Goal: Find specific page/section

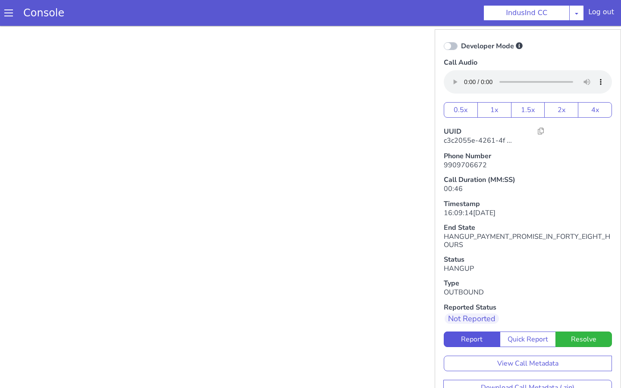
scroll to position [13, 0]
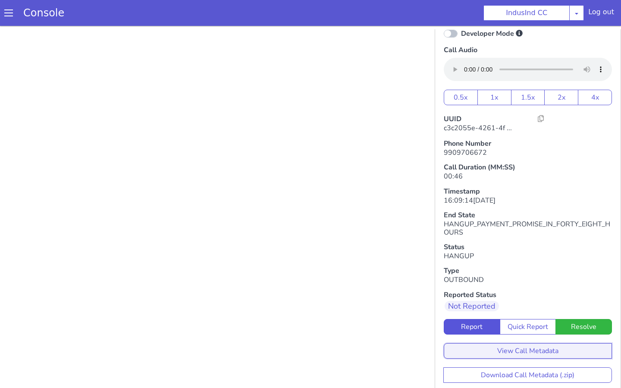
click at [459, 350] on button "View Call Metadata" at bounding box center [528, 351] width 168 height 16
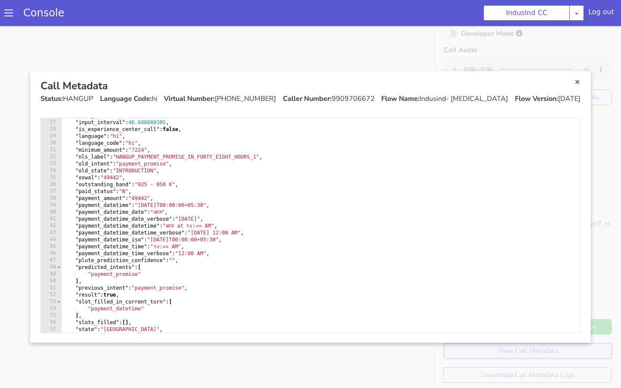
scroll to position [185, 0]
click at [141, 220] on div ""flow_uuid" : "6ac3535f-e35c-4749-942e-9efb8a640e87" , "input_interval" : 46.68…" at bounding box center [320, 226] width 519 height 229
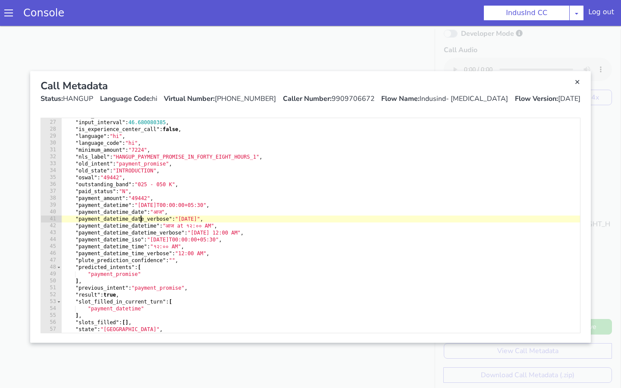
click at [141, 220] on div ""flow_uuid" : "6ac3535f-e35c-4749-942e-9efb8a640e87" , "input_interval" : 46.68…" at bounding box center [320, 226] width 519 height 229
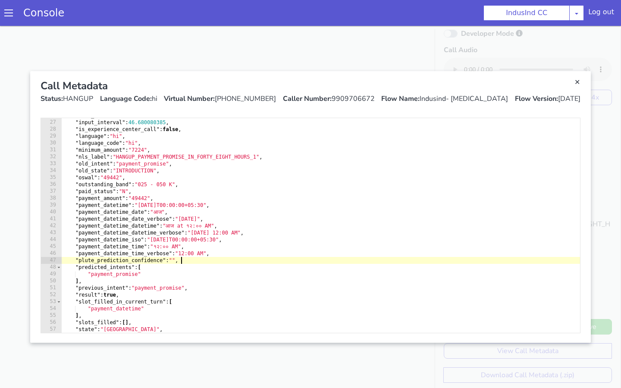
click at [239, 261] on div ""flow_uuid" : "6ac3535f-e35c-4749-942e-9efb8a640e87" , "input_interval" : 46.68…" at bounding box center [320, 226] width 519 height 229
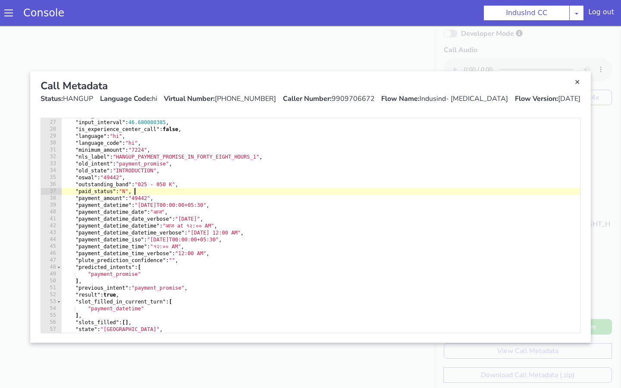
click at [219, 193] on div ""flow_uuid" : "6ac3535f-e35c-4749-942e-9efb8a640e87" , "input_interval" : 46.68…" at bounding box center [320, 226] width 519 height 229
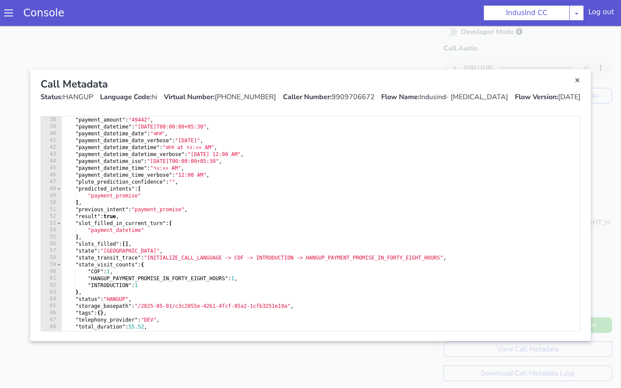
scroll to position [137, 0]
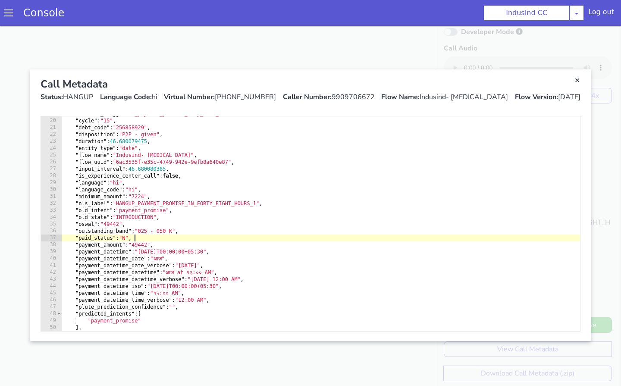
click at [154, 276] on div ""current_trigger" : "_payment_promise_only_date_" , "cycle" : "15" , "debt_code…" at bounding box center [320, 224] width 519 height 229
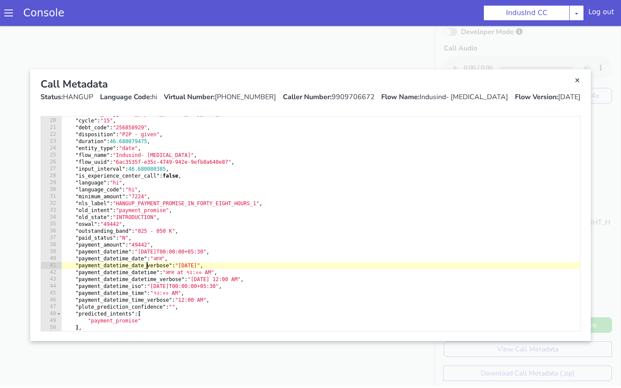
click at [148, 266] on div ""current_trigger" : "_payment_promise_only_date_" , "cycle" : "15" , "debt_code…" at bounding box center [320, 224] width 519 height 229
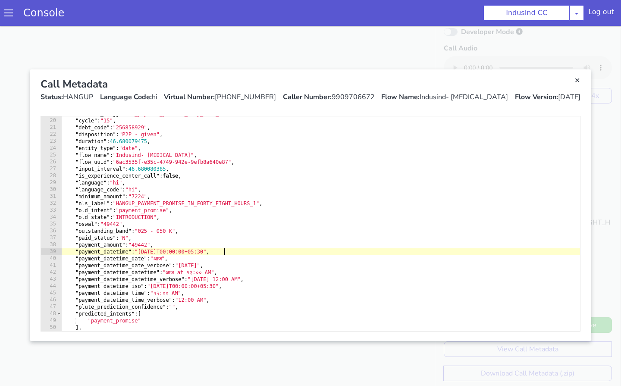
click at [261, 254] on div ""current_trigger" : "_payment_promise_only_date_" , "cycle" : "15" , "debt_code…" at bounding box center [320, 224] width 519 height 229
type textarea ""payment_datetime": "[DATE]T00:00:00+05:30","
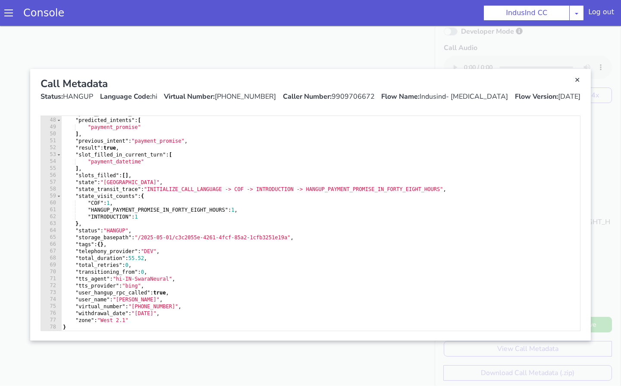
scroll to position [3, 0]
click at [0, 280] on link "Close" at bounding box center [310, 204] width 621 height 362
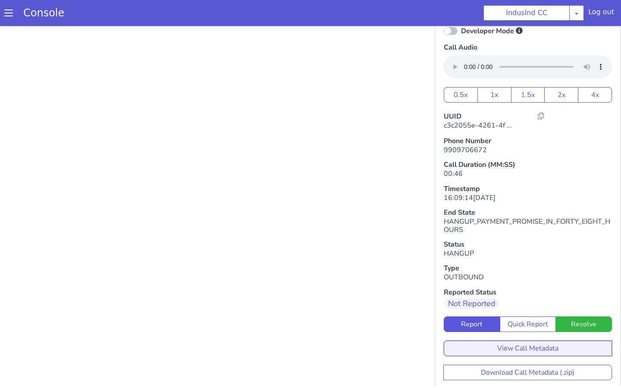
click at [477, 347] on button "View Call Metadata" at bounding box center [528, 349] width 168 height 16
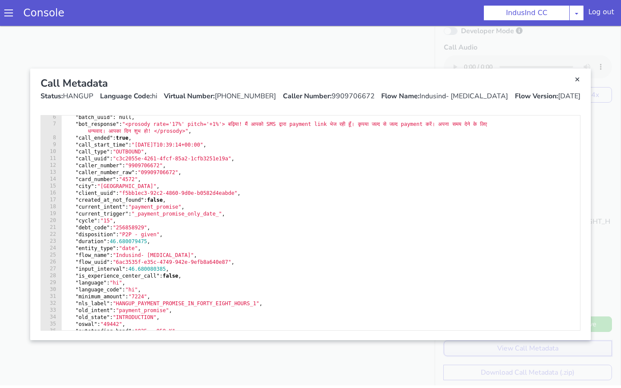
scroll to position [37, 0]
click at [14, 259] on link "Close" at bounding box center [310, 204] width 621 height 362
